Goal: Browse casually

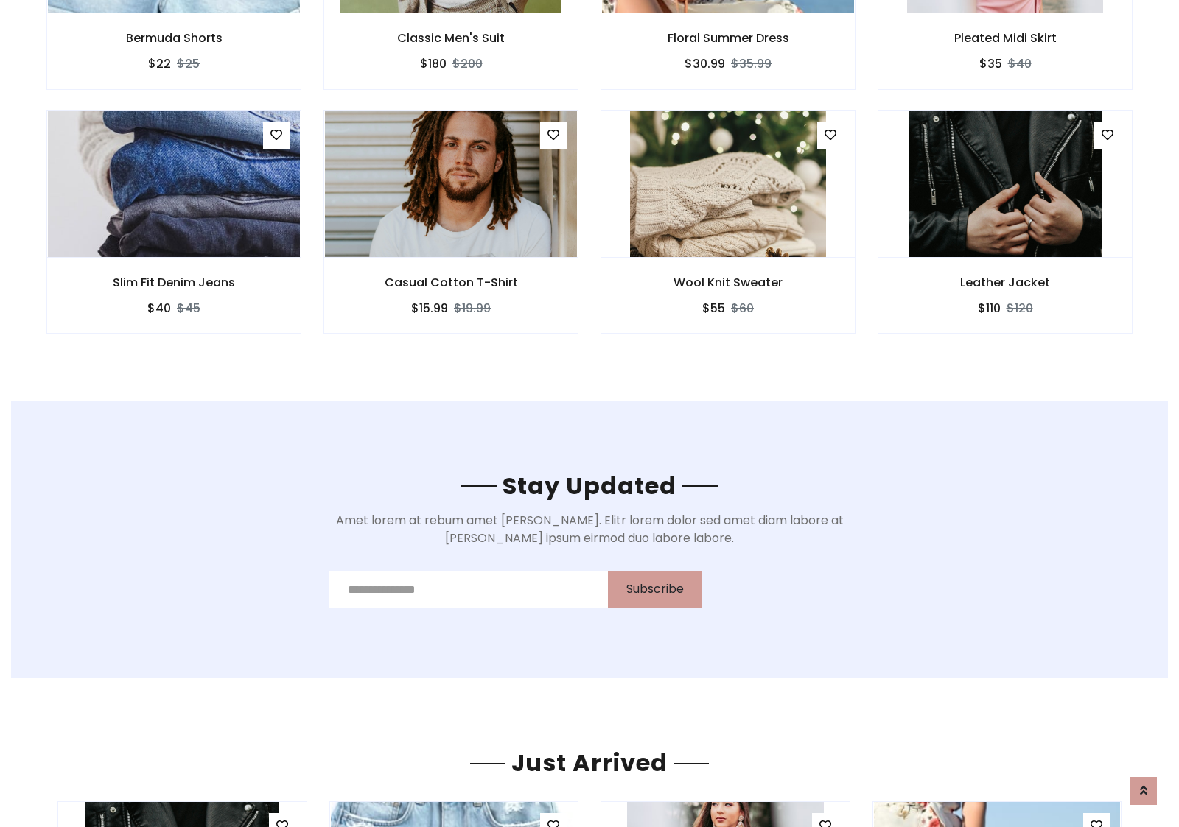
scroll to position [2219, 0]
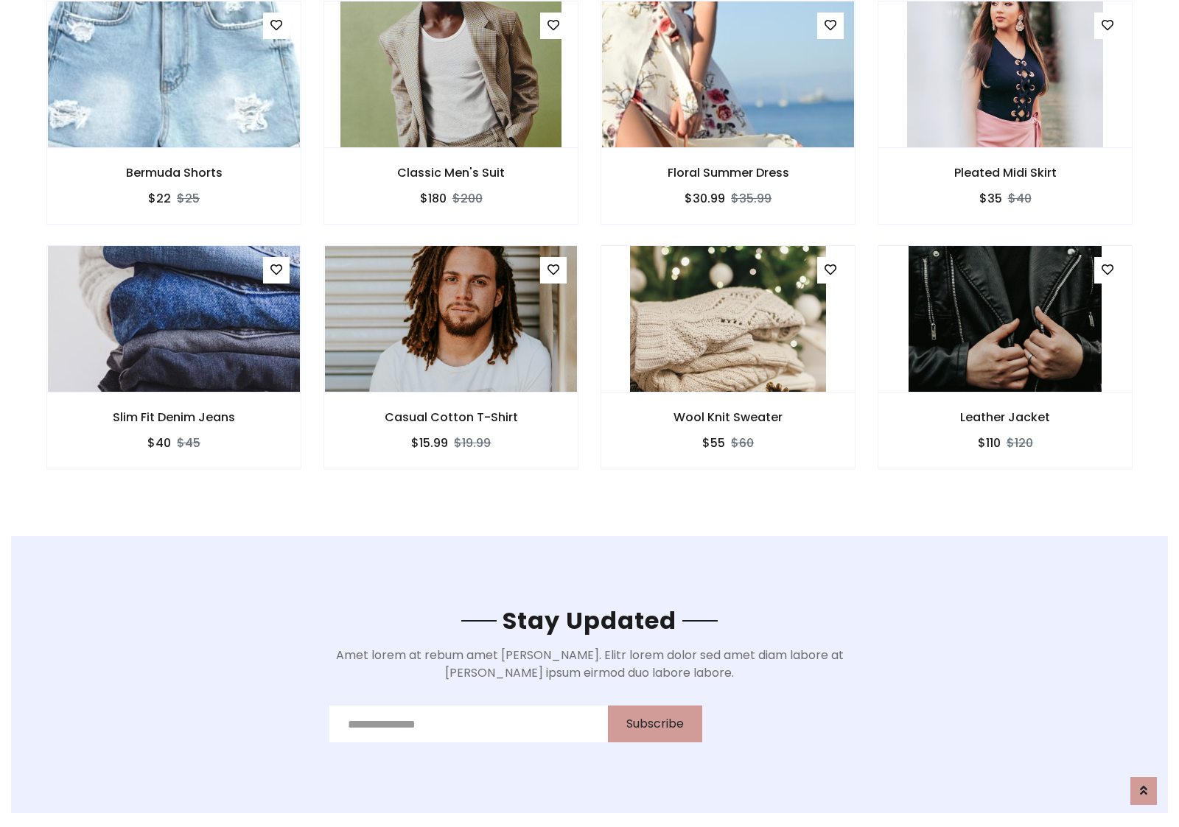
click at [589, 250] on div "Wool Knit Sweater $55 $60" at bounding box center [727, 367] width 277 height 244
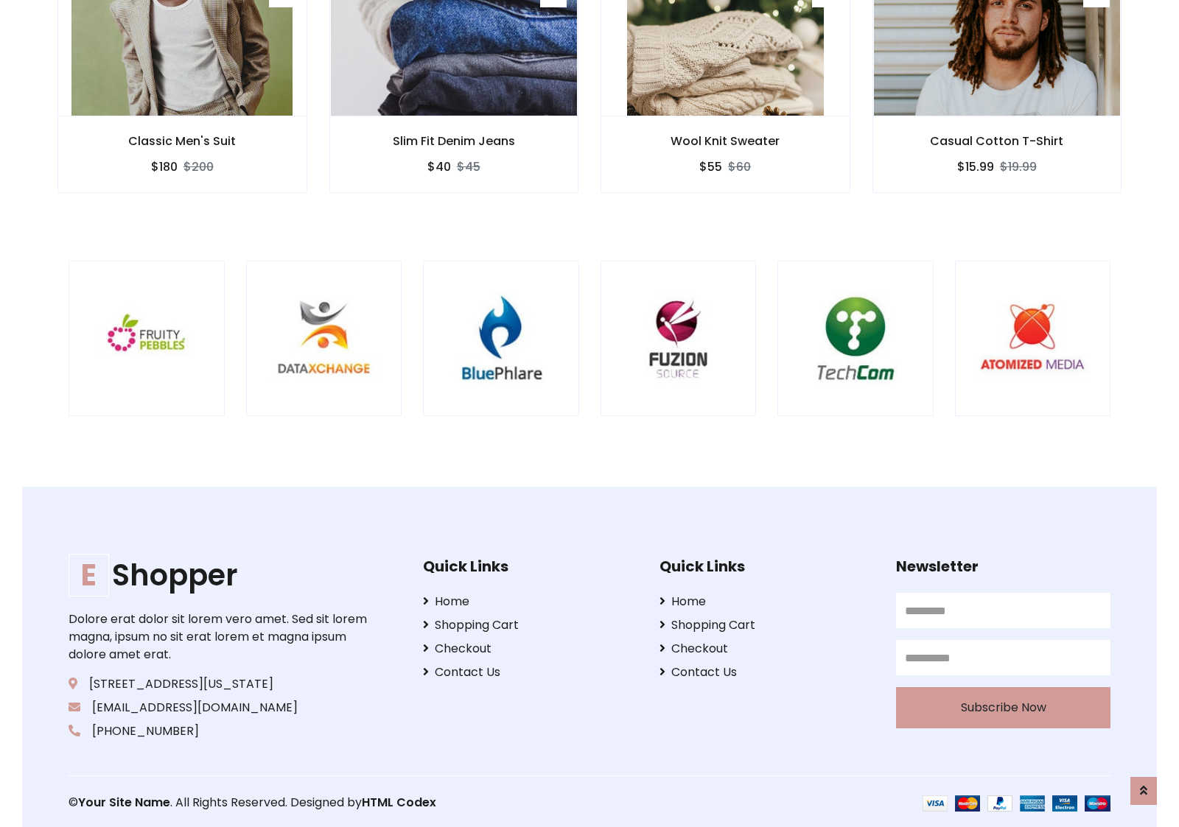
scroll to position [2804, 0]
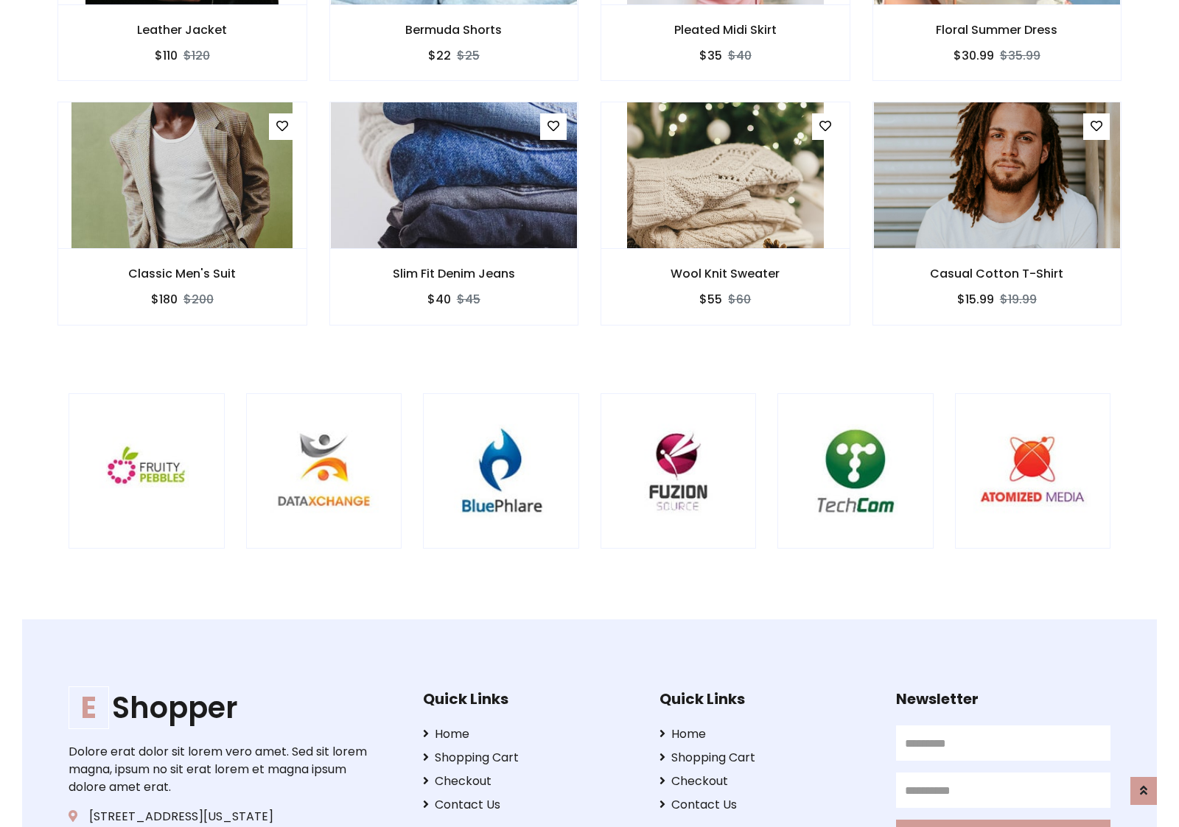
click at [589, 413] on div at bounding box center [777, 471] width 3543 height 156
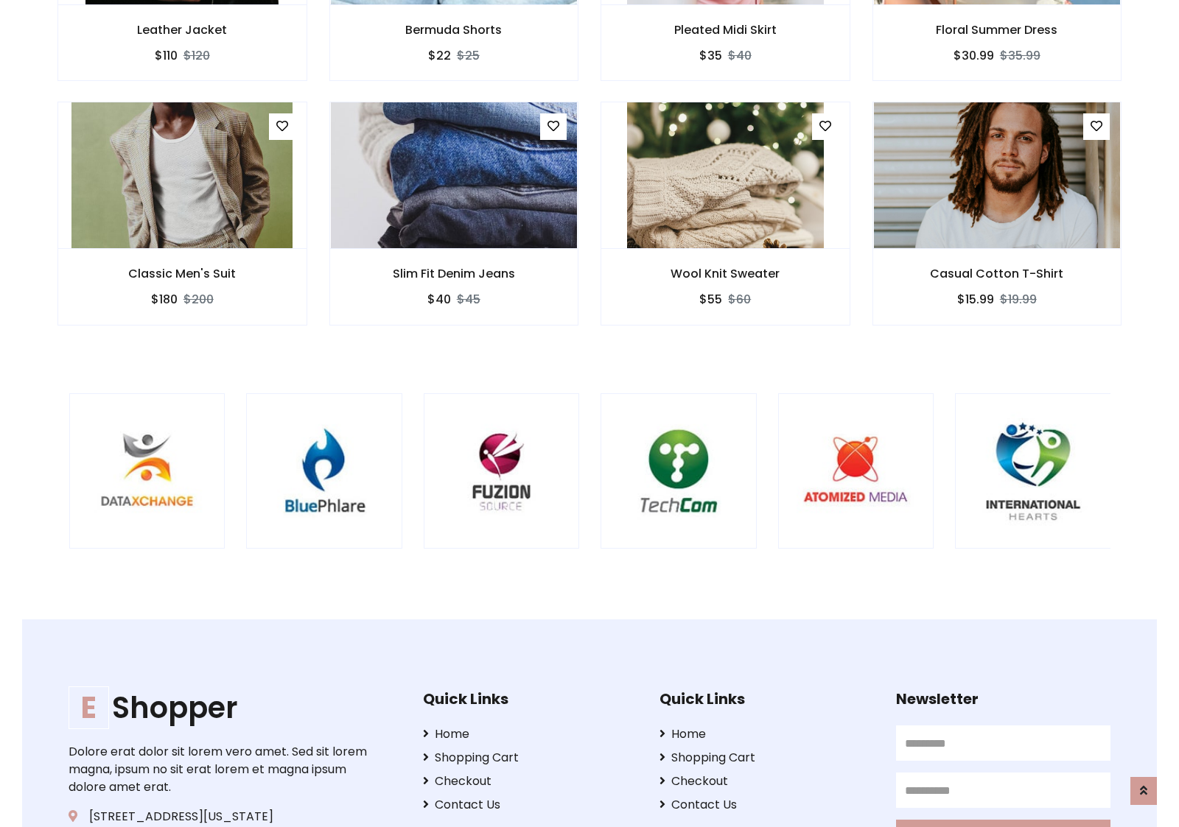
click at [589, 413] on div at bounding box center [600, 471] width 3543 height 156
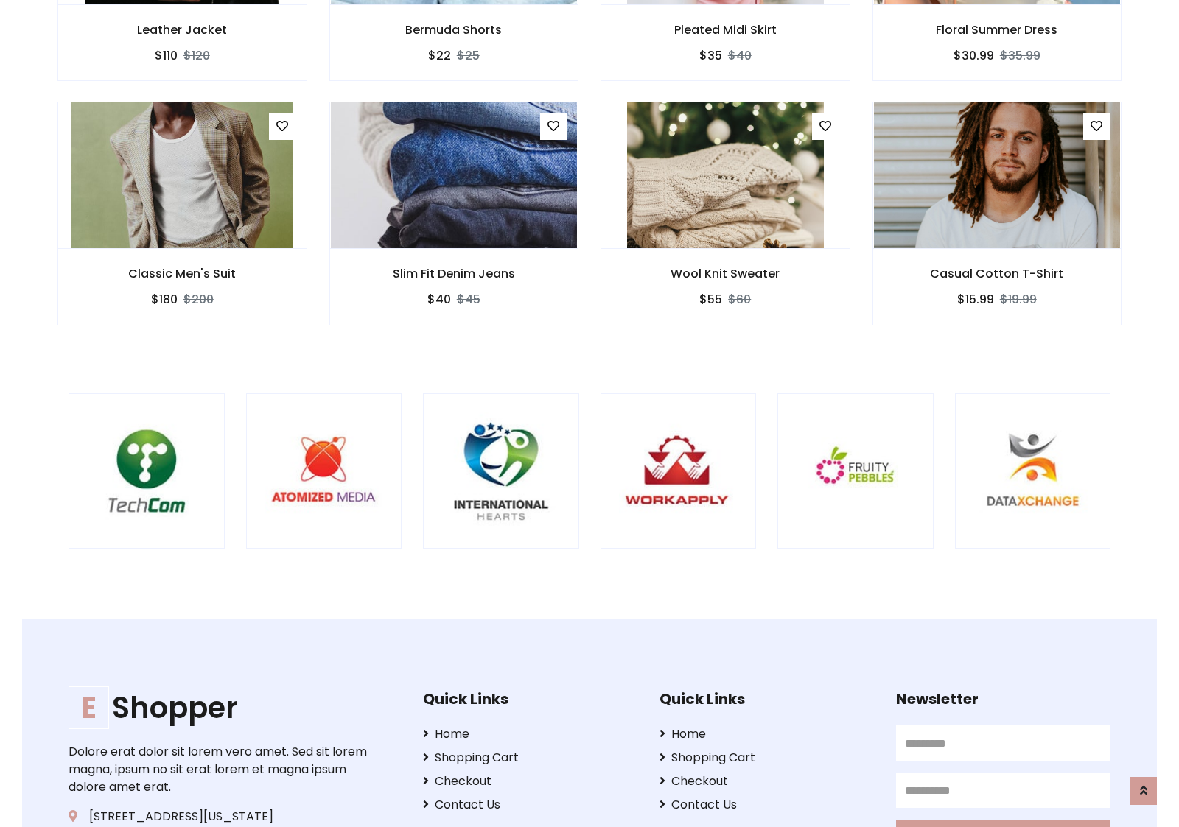
scroll to position [0, 0]
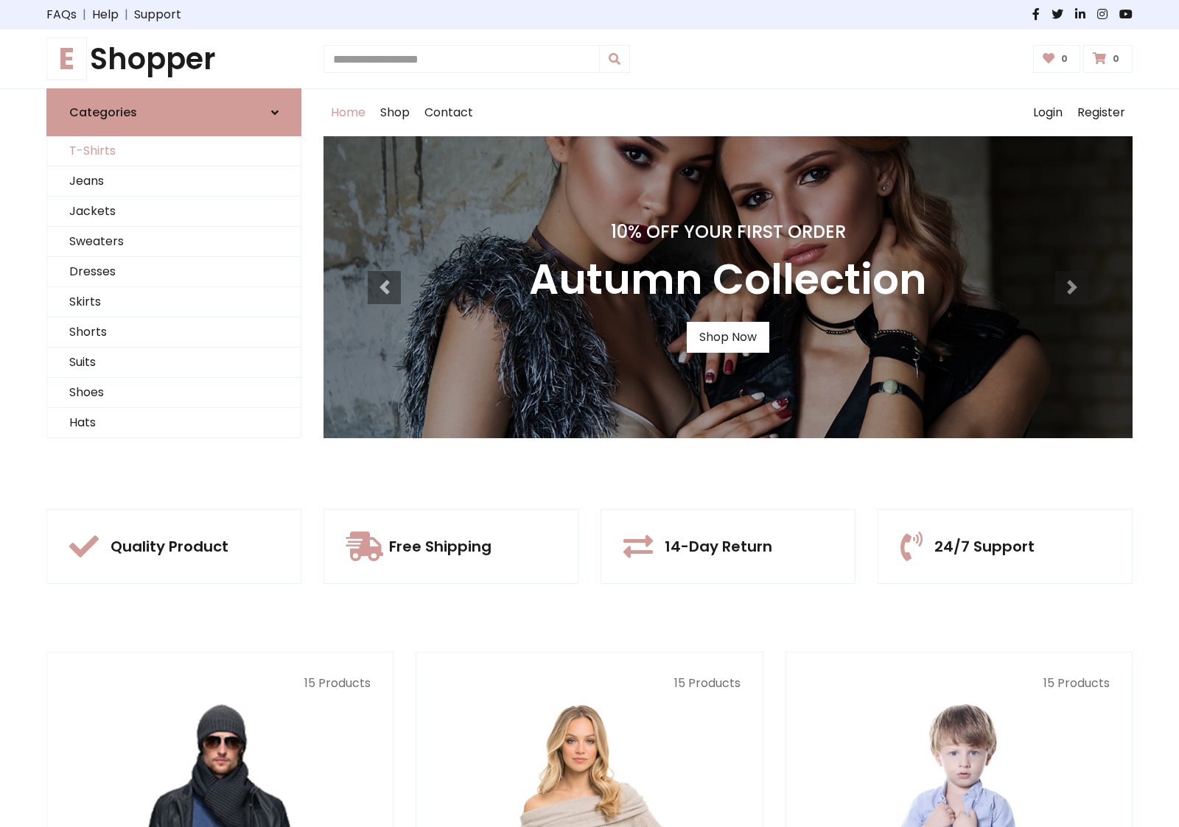
click at [174, 151] on link "T-Shirts" at bounding box center [173, 151] width 253 height 30
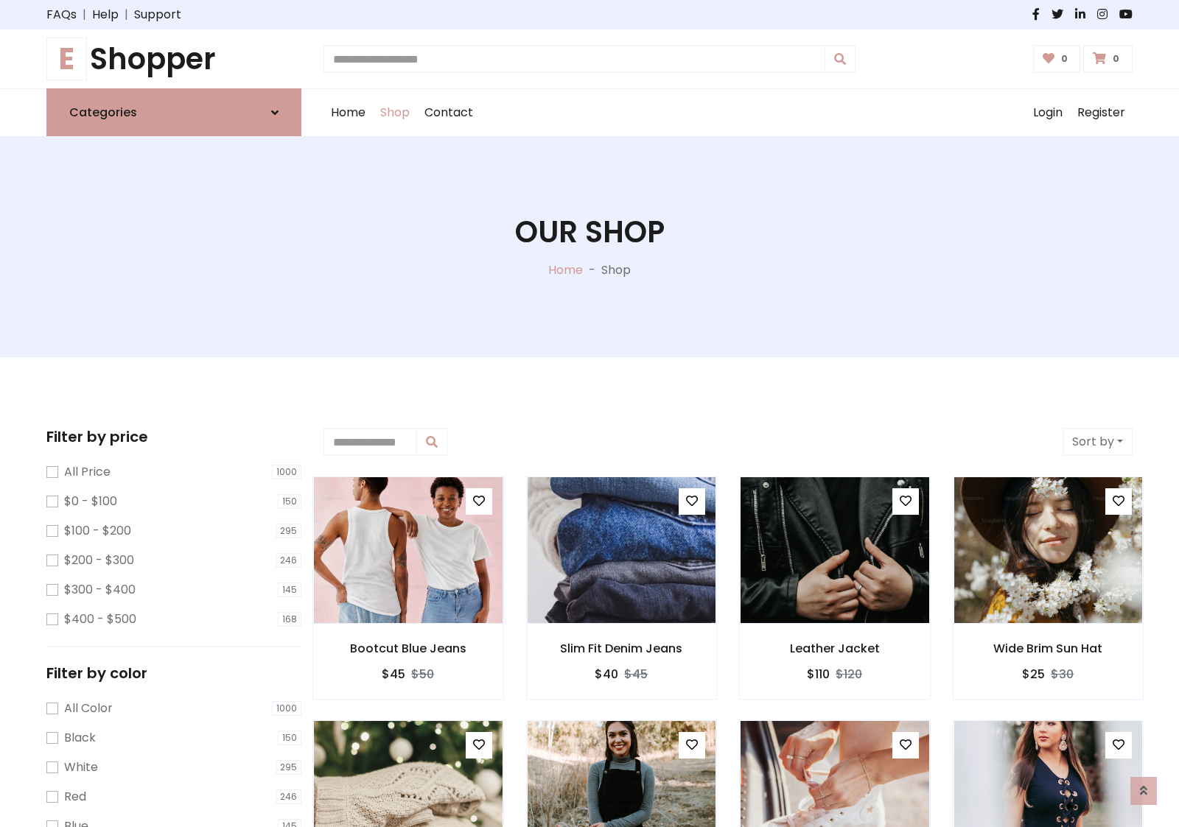
scroll to position [591, 0]
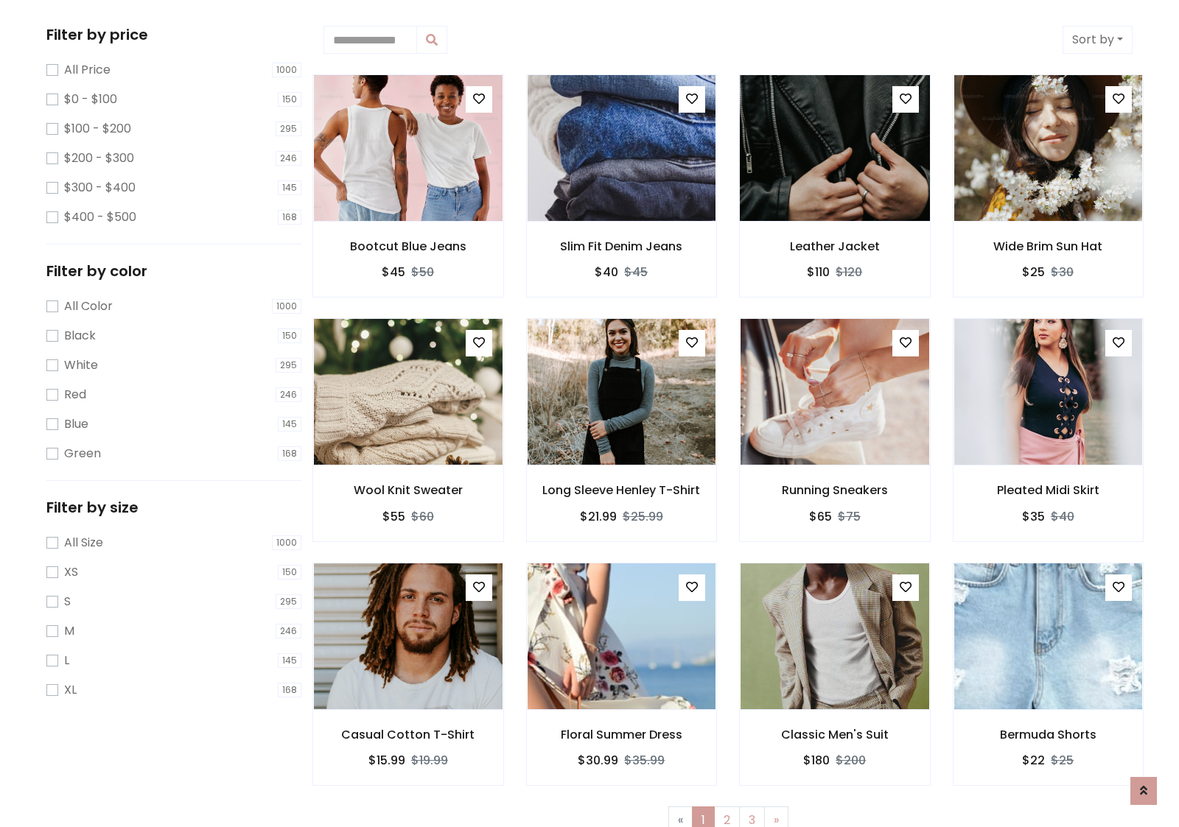
scroll to position [0, 0]
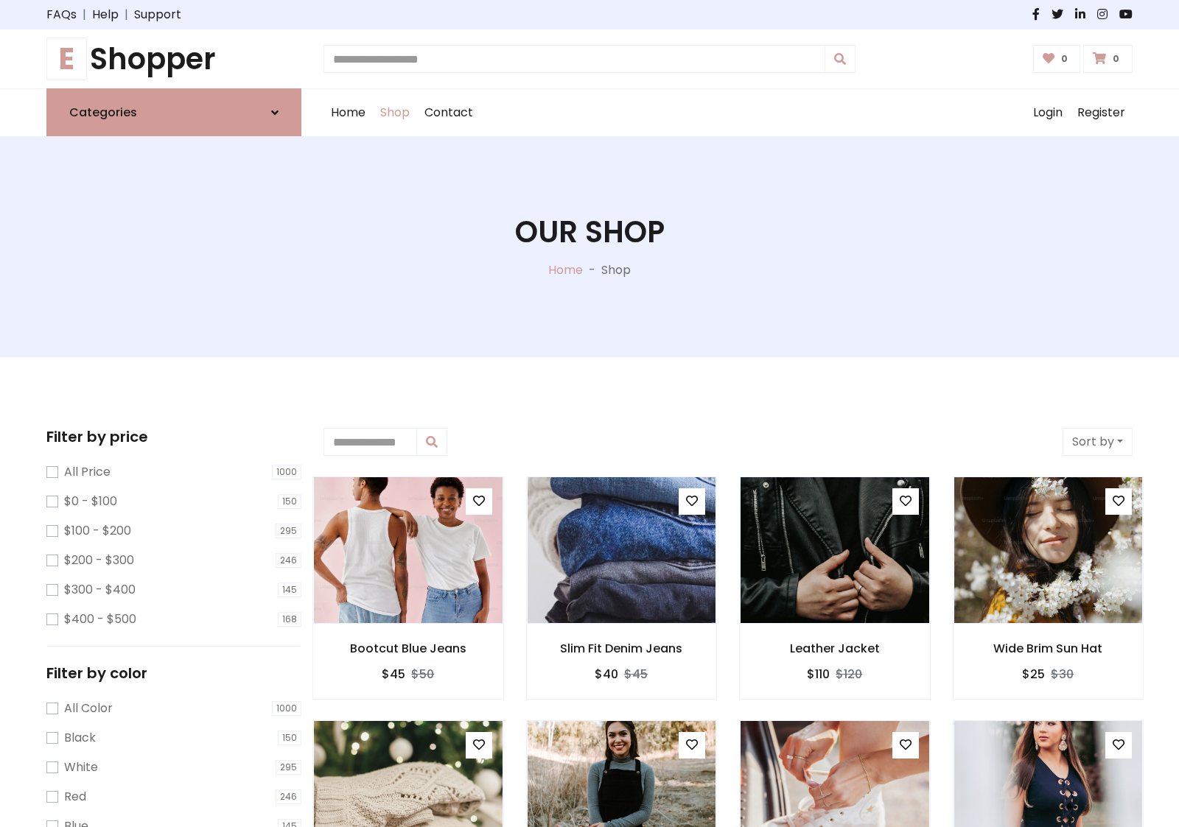
click at [174, 59] on h1 "E Shopper" at bounding box center [173, 58] width 255 height 35
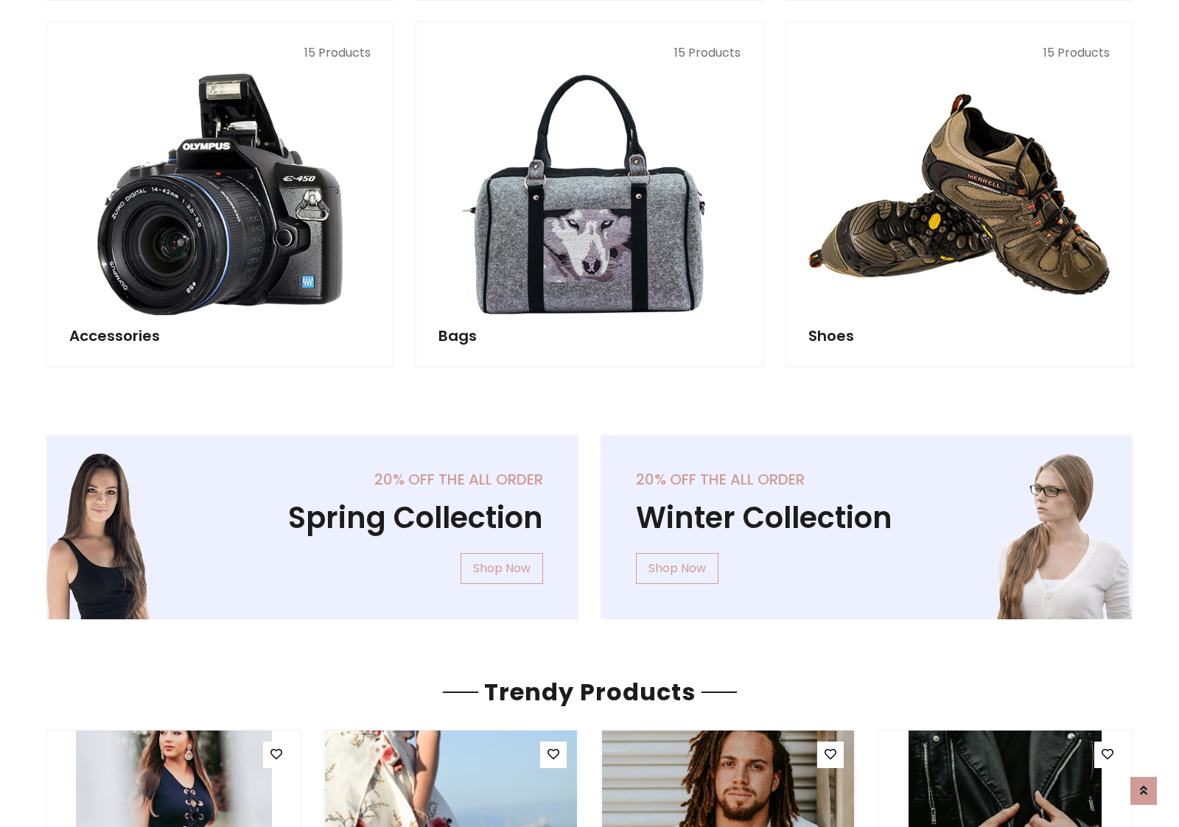
scroll to position [1431, 0]
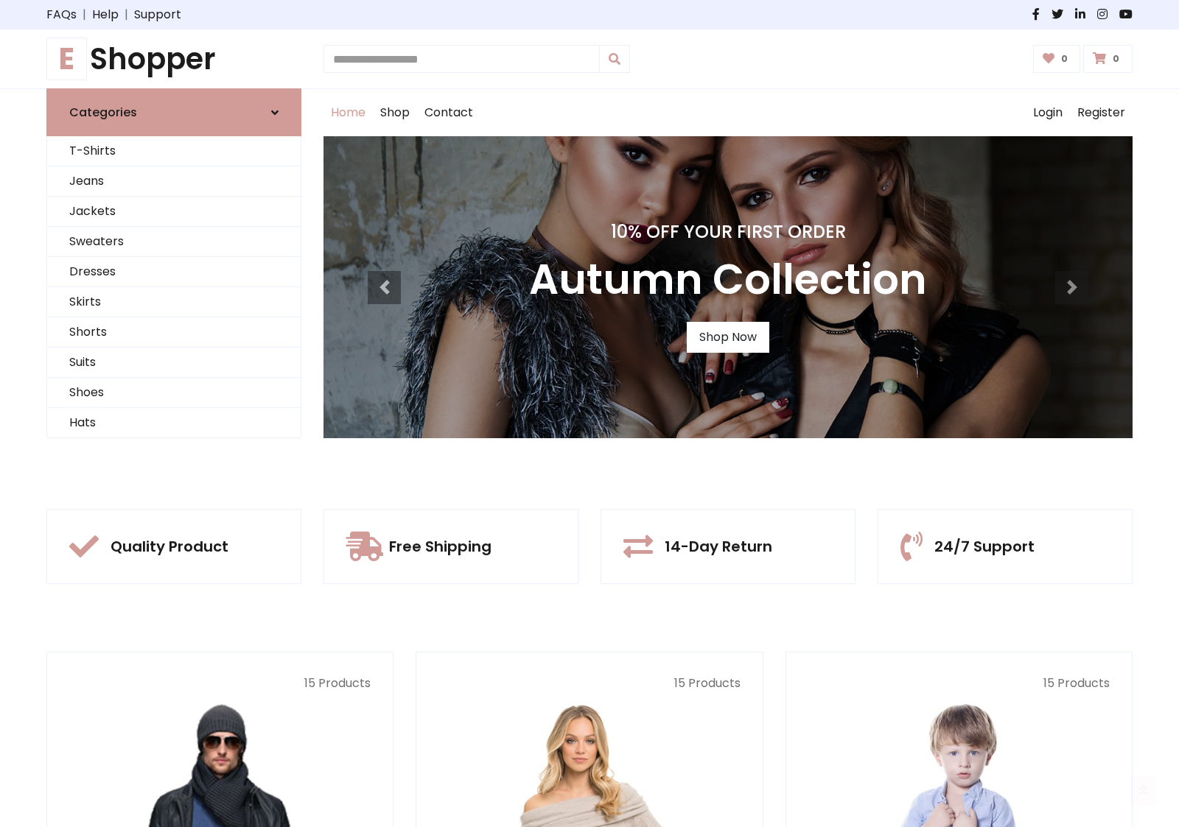
scroll to position [483, 0]
